Goal: Information Seeking & Learning: Learn about a topic

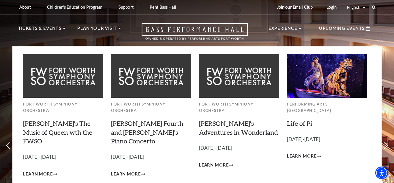
click at [348, 28] on p "Upcoming Events" at bounding box center [342, 30] width 46 height 10
click at [331, 28] on p "Upcoming Events" at bounding box center [342, 30] width 46 height 10
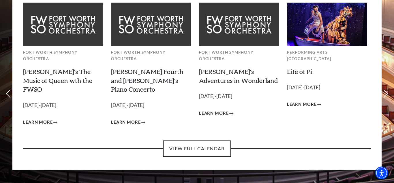
scroll to position [52, 0]
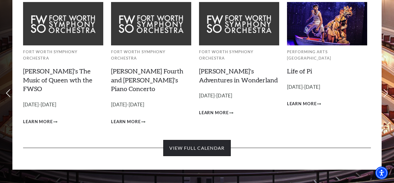
click at [210, 140] on link "View Full Calendar" at bounding box center [196, 148] width 67 height 16
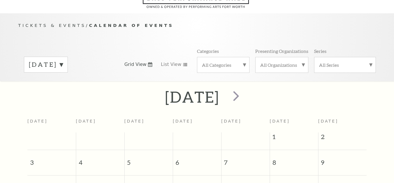
scroll to position [51, 0]
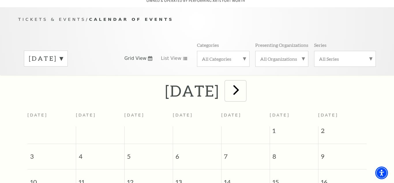
click at [244, 81] on span "next" at bounding box center [236, 89] width 16 height 16
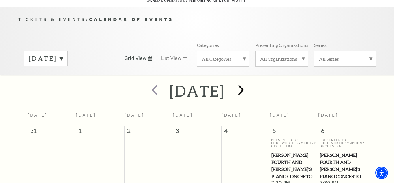
click at [257, 81] on div at bounding box center [241, 91] width 32 height 20
click at [249, 82] on span "next" at bounding box center [241, 89] width 16 height 16
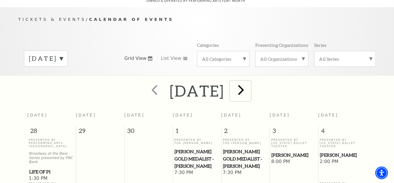
click at [249, 84] on span "next" at bounding box center [241, 89] width 16 height 16
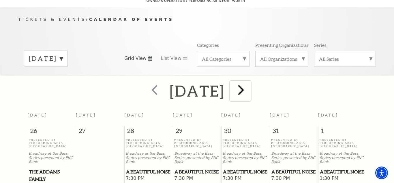
click at [249, 86] on span "next" at bounding box center [241, 89] width 16 height 16
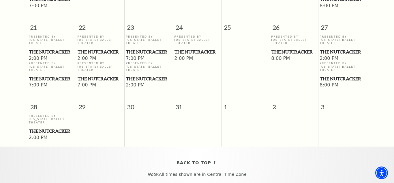
scroll to position [495, 0]
click at [48, 127] on span "The Nutcracker" at bounding box center [51, 130] width 45 height 7
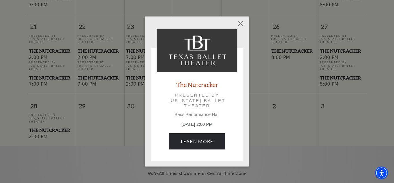
scroll to position [494, 0]
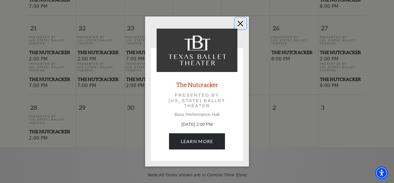
click at [237, 23] on button "Close" at bounding box center [240, 23] width 11 height 11
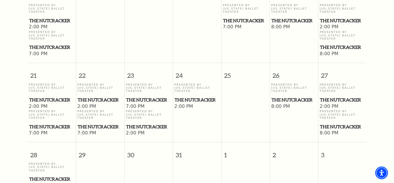
scroll to position [447, 0]
click at [38, 175] on span "The Nutcracker" at bounding box center [51, 178] width 45 height 7
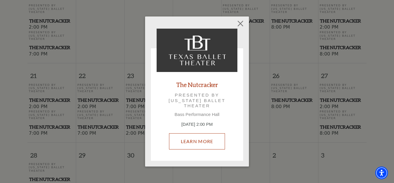
click at [214, 141] on link "Learn More" at bounding box center [197, 141] width 56 height 16
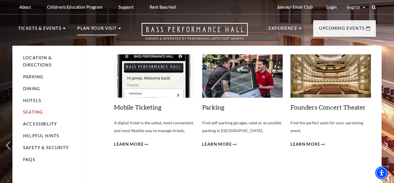
click at [34, 110] on link "Seating" at bounding box center [33, 111] width 20 height 5
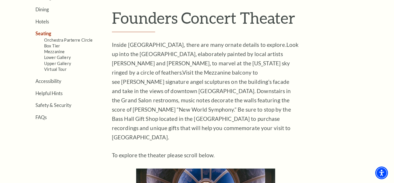
scroll to position [172, 0]
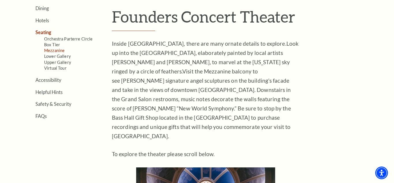
click at [59, 51] on link "Mezzanine" at bounding box center [54, 50] width 20 height 5
click at [58, 44] on link "Box Tier" at bounding box center [52, 44] width 16 height 5
click at [53, 68] on link "Virtual Tour" at bounding box center [55, 68] width 23 height 5
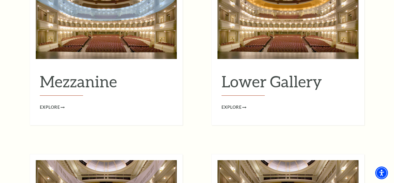
scroll to position [784, 0]
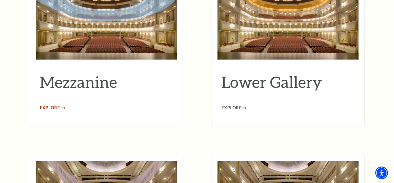
click at [53, 104] on span "Explore" at bounding box center [50, 107] width 20 height 7
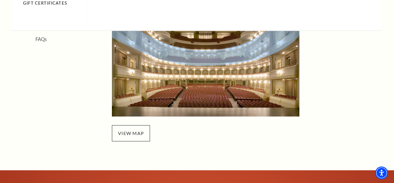
scroll to position [216, 0]
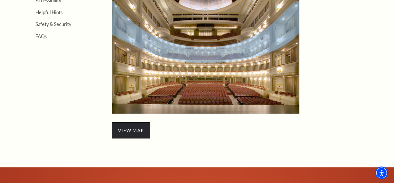
click at [130, 134] on span "view map" at bounding box center [131, 130] width 38 height 16
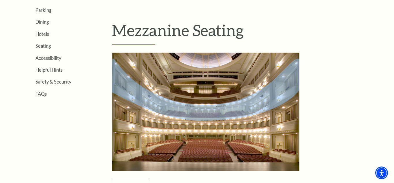
scroll to position [159, 0]
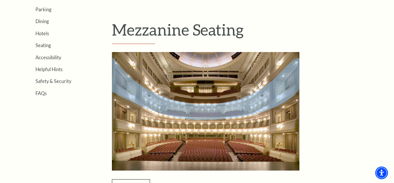
click at [199, 126] on img "Mezzanine Seating - open in a new tab" at bounding box center [206, 111] width 188 height 118
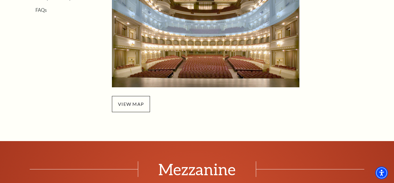
scroll to position [251, 0]
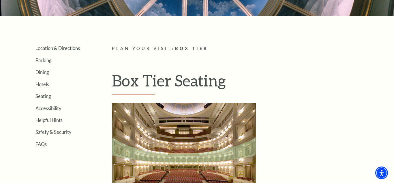
scroll to position [148, 0]
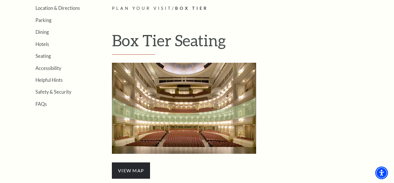
click at [128, 167] on span "view map" at bounding box center [131, 170] width 38 height 16
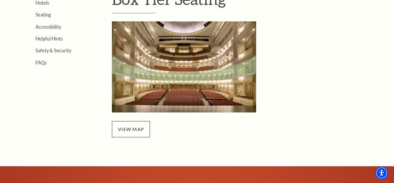
scroll to position [189, 0]
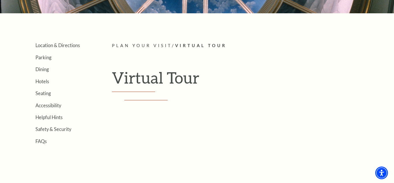
scroll to position [110, 0]
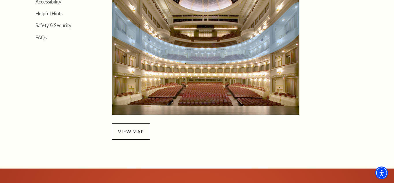
scroll to position [234, 0]
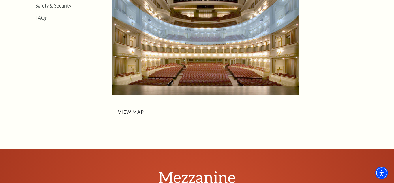
click at [199, 45] on img "Mezzanine Seating - open in a new tab" at bounding box center [206, 36] width 188 height 118
click at [231, 40] on img "Mezzanine Seating - open in a new tab" at bounding box center [206, 36] width 188 height 118
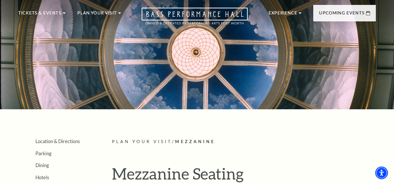
scroll to position [0, 0]
